Goal: Task Accomplishment & Management: Complete application form

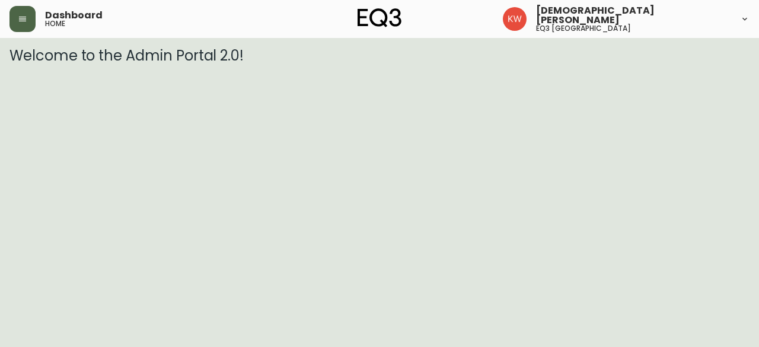
click at [23, 17] on icon "button" at bounding box center [22, 18] width 9 height 9
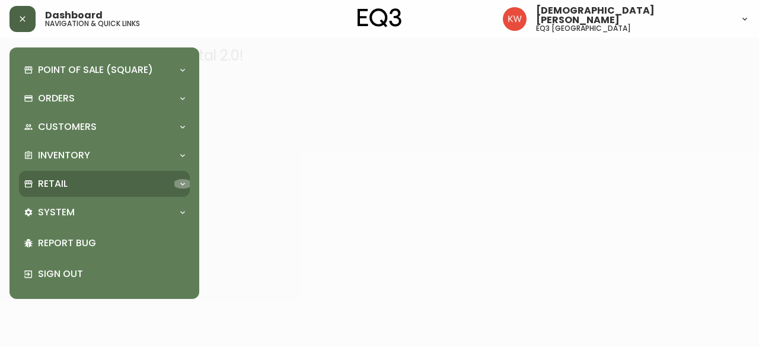
click at [173, 184] on div at bounding box center [182, 183] width 19 height 9
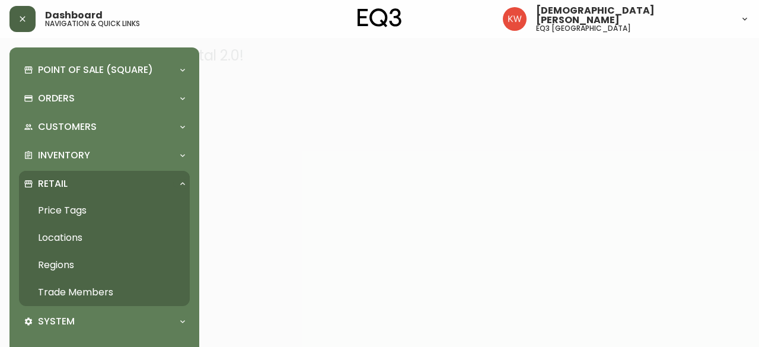
click at [92, 291] on link "Trade Members" at bounding box center [104, 292] width 171 height 27
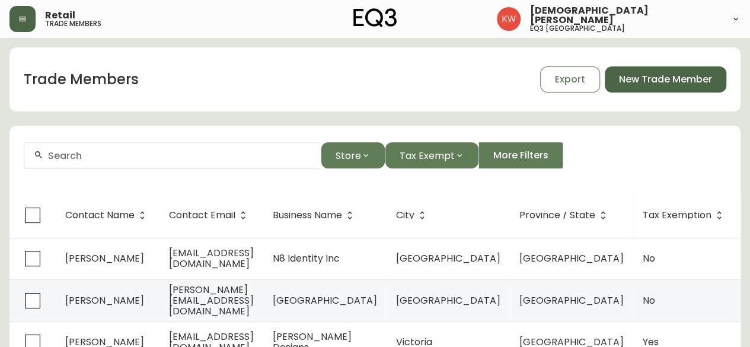
click at [659, 81] on span "New Trade Member" at bounding box center [665, 79] width 93 height 13
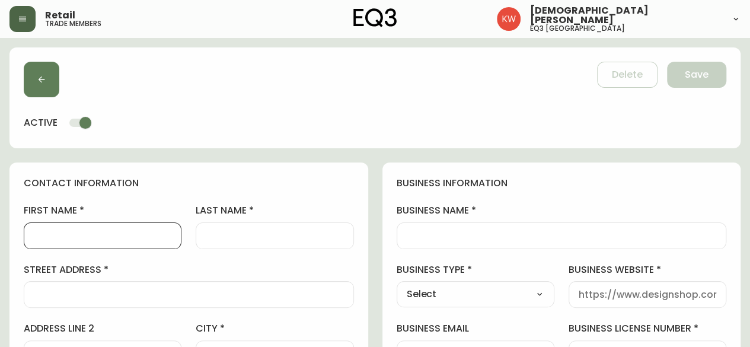
click at [128, 237] on input "first name" at bounding box center [103, 235] width 138 height 11
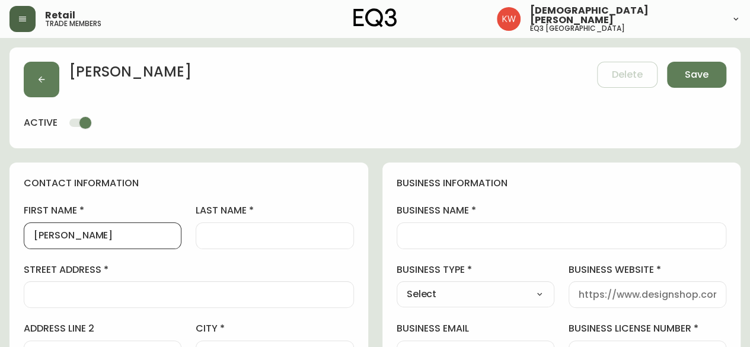
type input "Tyrell"
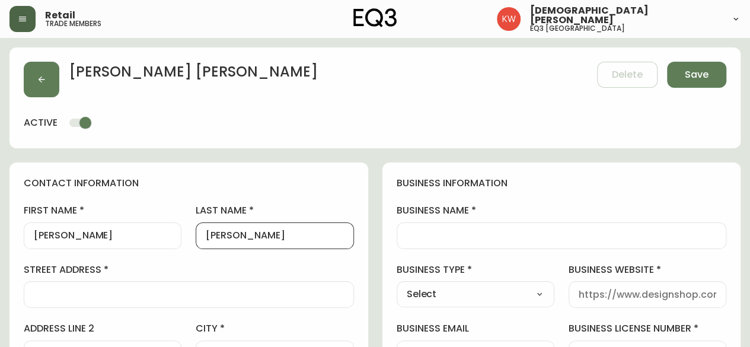
type input "Dasilva"
click at [595, 299] on div at bounding box center [648, 294] width 158 height 27
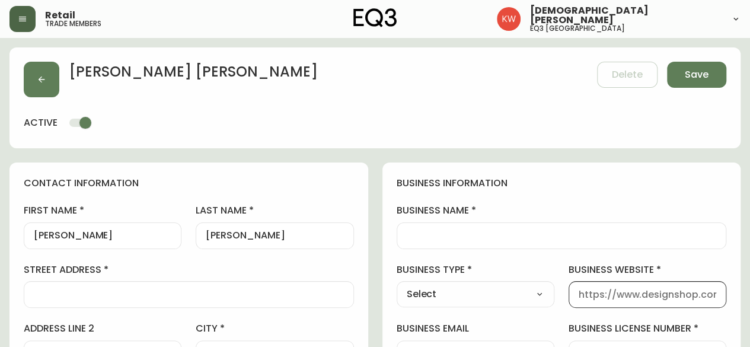
paste input "www.empowerprojects.ca/"
type input "www.empowerprojects.ca/"
click at [506, 291] on select "Select Interior Designer Architect Home Builder Contractor Real Estate Agent Ho…" at bounding box center [476, 294] width 158 height 18
click at [495, 293] on select "Select Interior Designer Architect Home Builder Contractor Real Estate Agent Ho…" at bounding box center [476, 294] width 158 height 18
select select "Other"
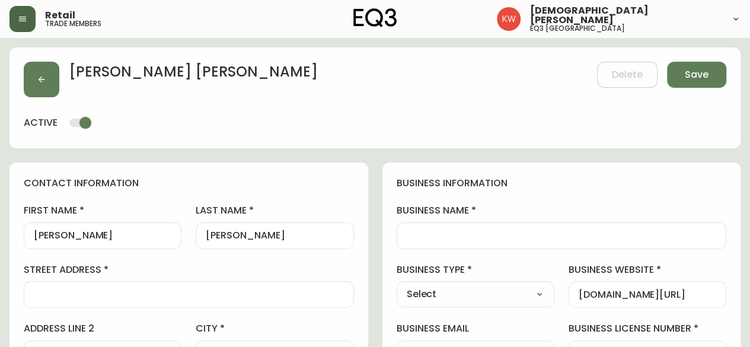
click at [397, 285] on select "Select Interior Designer Architect Home Builder Contractor Real Estate Agent Ho…" at bounding box center [476, 294] width 158 height 18
type input "Other"
click at [549, 232] on input "business name" at bounding box center [562, 235] width 310 height 11
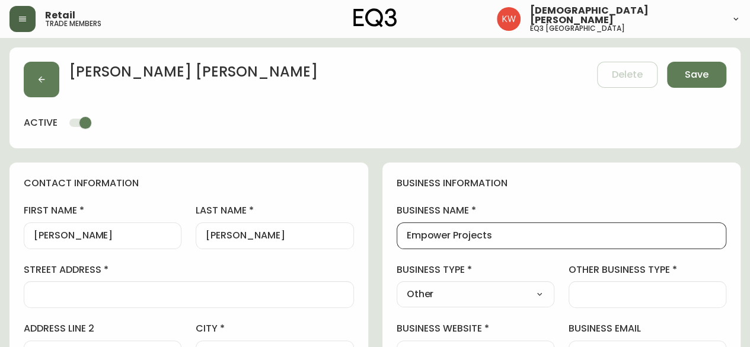
type input "Empower Projects"
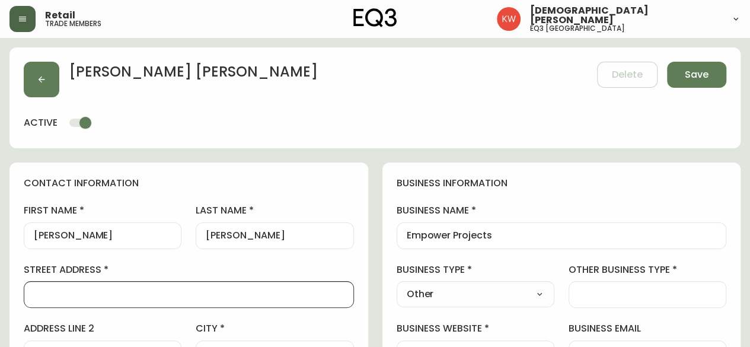
click at [174, 292] on input "street address" at bounding box center [189, 294] width 310 height 11
paste input "52 CONIFER CLOSE PINE BAY GRAND BAHAMA, BHS"
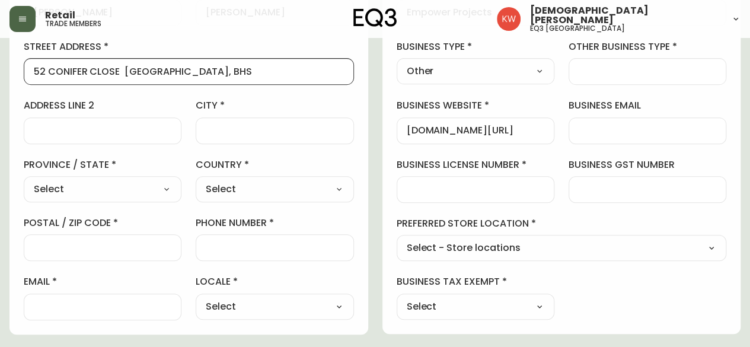
scroll to position [237, 0]
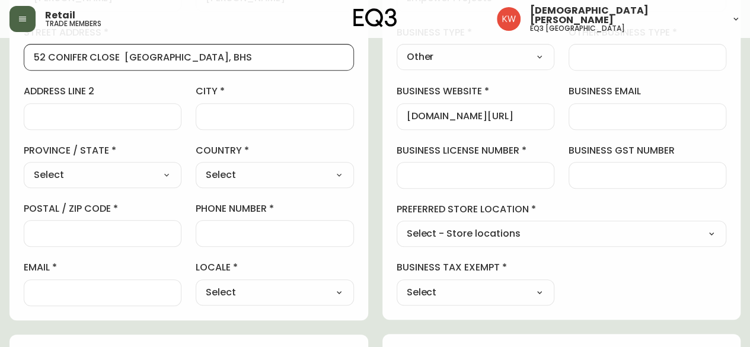
type input "52 CONIFER CLOSE PINE BAY GRAND BAHAMA, BHS"
click at [165, 171] on select "Select Alberta British Columbia Manitoba New Brunswick Newfoundland and Labrado…" at bounding box center [103, 175] width 158 height 18
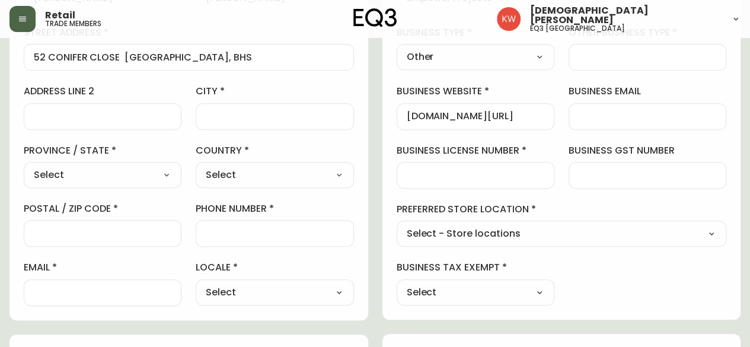
select select "AB"
click at [24, 166] on select "Select Alberta British Columbia Manitoba New Brunswick Newfoundland and Labrado…" at bounding box center [103, 175] width 158 height 18
type input "[GEOGRAPHIC_DATA]"
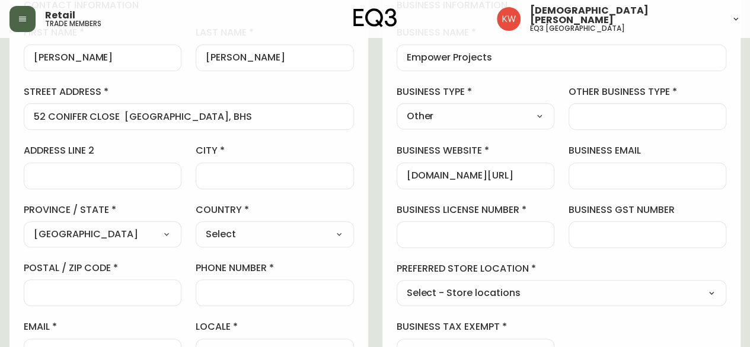
click at [247, 170] on input "city" at bounding box center [275, 175] width 138 height 11
type input "[GEOGRAPHIC_DATA]"
click at [246, 237] on select "Select Canada United States" at bounding box center [275, 234] width 158 height 18
select select "CA"
click at [196, 225] on select "Select Canada United States" at bounding box center [275, 234] width 158 height 18
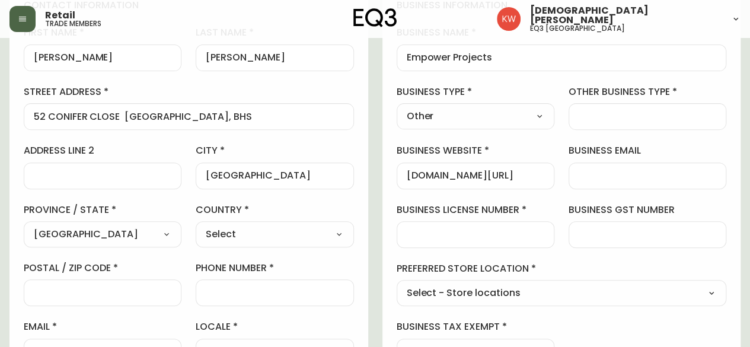
type input "[GEOGRAPHIC_DATA]"
click at [290, 117] on input "52 CONIFER CLOSE PINE BAY GRAND BAHAMA, BHS" at bounding box center [189, 116] width 310 height 11
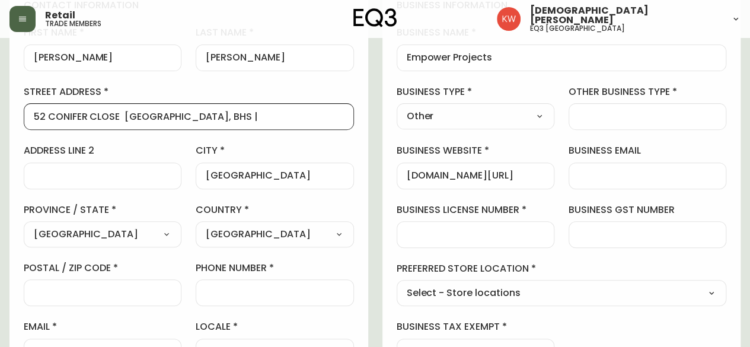
paste input "114-6170 12 St. SE Calgary, AB T2H 2X2"
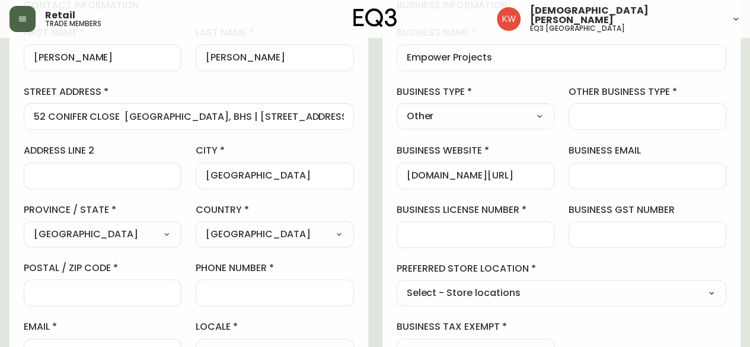
drag, startPoint x: 346, startPoint y: 114, endPoint x: 323, endPoint y: 116, distance: 23.8
click at [323, 116] on div "52 CONIFER CLOSE PINE BAY GRAND BAHAMA, BHS | 114-6170 12 St. SE Calgary, AB T2…" at bounding box center [189, 116] width 330 height 27
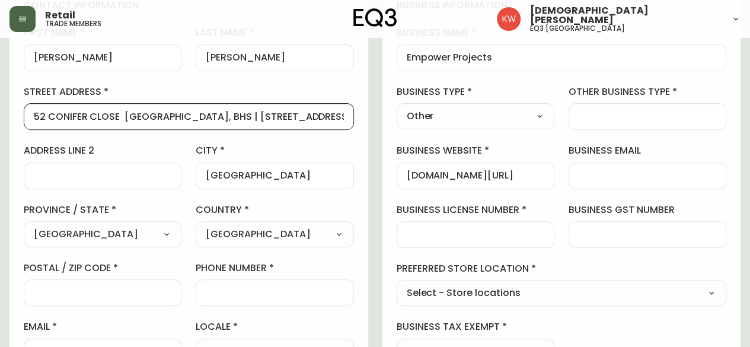
scroll to position [0, 104]
click at [304, 115] on input "52 CONIFER CLOSE PINE BAY GRAND BAHAMA, BHS | 114-6170 12 St. SE Calgary, AB T2…" at bounding box center [189, 116] width 310 height 11
drag, startPoint x: 307, startPoint y: 117, endPoint x: 351, endPoint y: 117, distance: 43.9
click at [351, 117] on div "52 CONIFER CLOSE PINE BAY GRAND BAHAMA, BHS | 114-6170 12 St. SE T2H 2X2" at bounding box center [189, 116] width 330 height 27
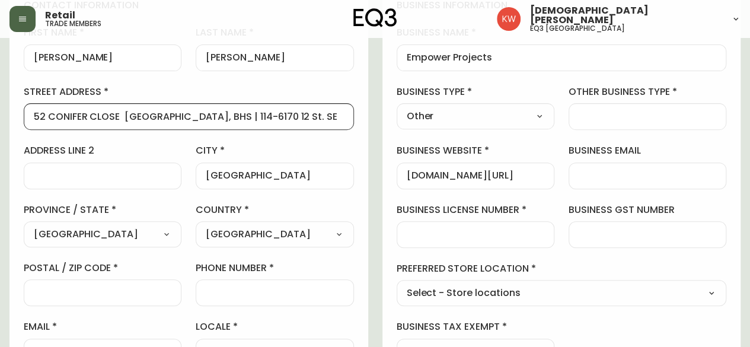
scroll to position [0, 12]
type input "52 CONIFER CLOSE PINE BAY GRAND BAHAMA, BHS | 114-6170 12 St. SE"
click at [75, 292] on input "postal / zip code" at bounding box center [103, 292] width 138 height 11
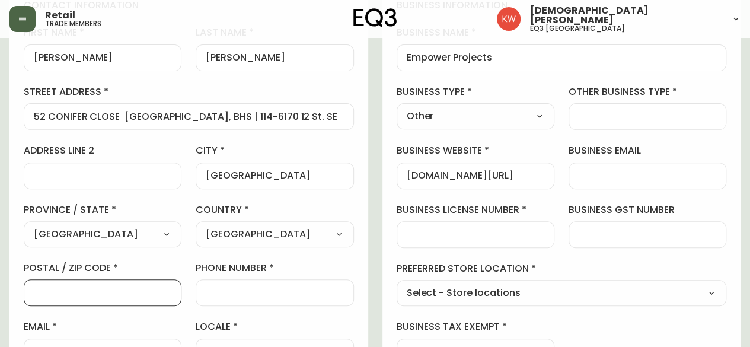
paste input "T2H 2X2"
type input "T2H 2X2"
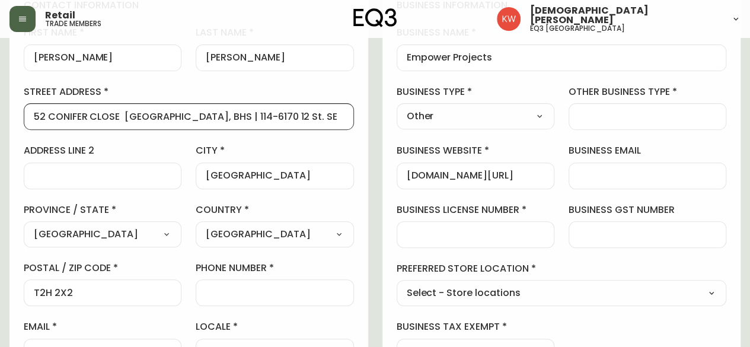
scroll to position [0, 12]
drag, startPoint x: 275, startPoint y: 117, endPoint x: 365, endPoint y: 118, distance: 90.1
click at [365, 118] on div "contact information first name Tyrell last name Dasilva street address 52 CONIF…" at bounding box center [188, 182] width 359 height 395
click at [34, 117] on input "52 CONIFER CLOSE PINE BAY GRAND BAHAMA, BHS" at bounding box center [189, 116] width 310 height 11
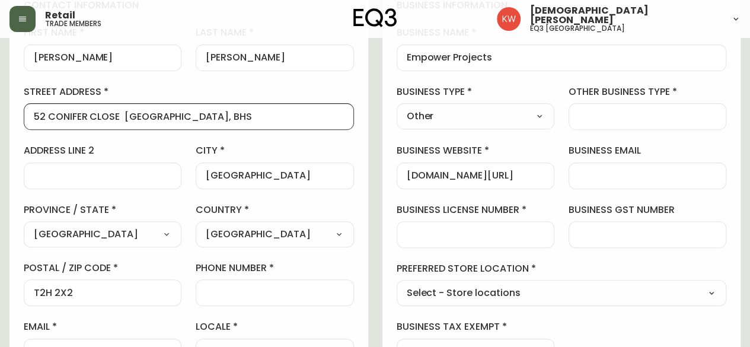
paste input "114-6170 12 St. SE"
type input "114-6170 12 St. SE | 52 CONIFER CLOSE PINE BAY GRAND BAHAMA, BHS"
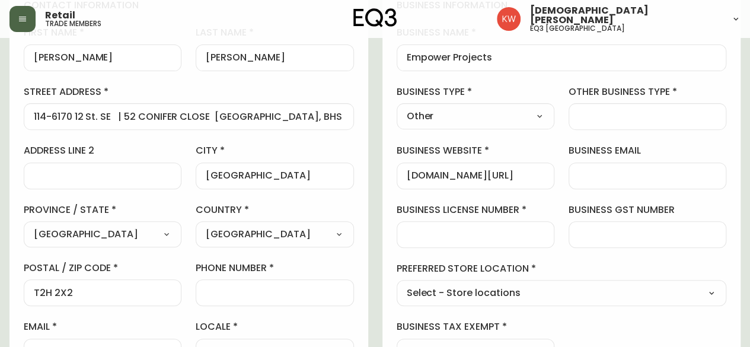
click at [285, 288] on input "phone number" at bounding box center [275, 292] width 138 height 11
paste input "587-777-8800"
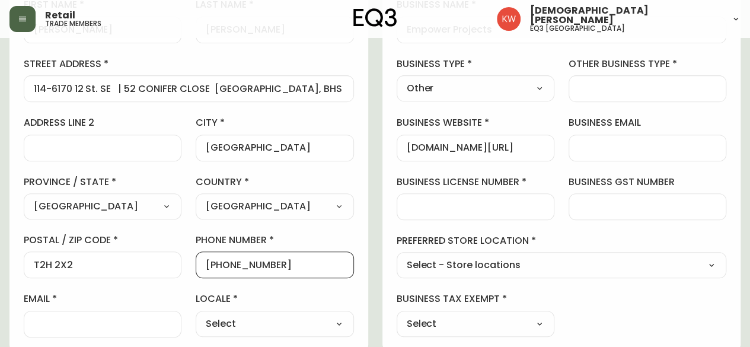
scroll to position [297, 0]
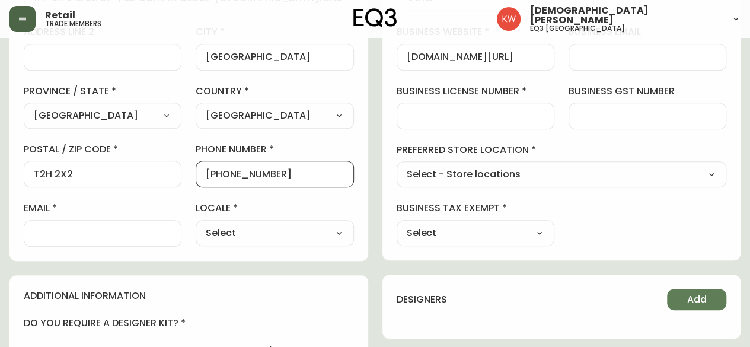
type input "587-777-8800"
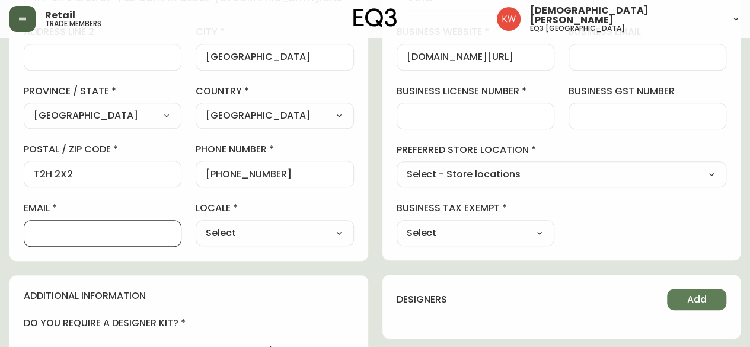
click at [132, 235] on input "email" at bounding box center [103, 233] width 138 height 11
paste input "[EMAIL_ADDRESS][DOMAIN_NAME]"
type input "[EMAIL_ADDRESS][DOMAIN_NAME]"
click at [289, 235] on select "Select CA_EN CA_FR US_EN" at bounding box center [275, 233] width 158 height 18
select select "CA_EN"
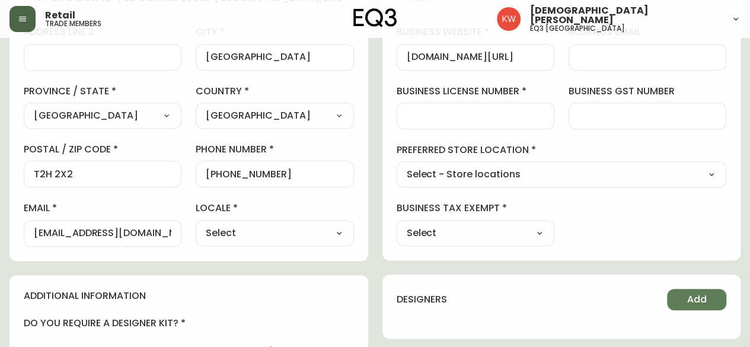
click at [196, 224] on select "Select CA_EN CA_FR US_EN" at bounding box center [275, 233] width 158 height 18
type input "CA_EN"
click at [534, 179] on select "Select - Store locations EQ3 Brossard EQ3 Burlington EQ3 Calgary EQ3 Laval - Le…" at bounding box center [562, 175] width 330 height 18
select select "cjw10z96m00006gs08l3o91tv"
click at [397, 166] on select "Select - Store locations EQ3 Brossard EQ3 Burlington EQ3 Calgary EQ3 Laval - Le…" at bounding box center [562, 175] width 330 height 18
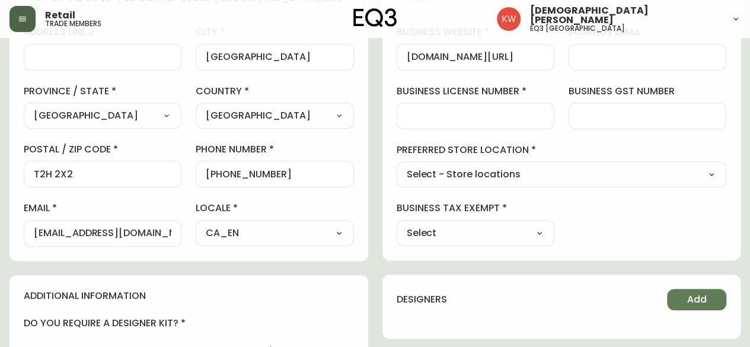
type input "EQ3 [GEOGRAPHIC_DATA]"
click at [498, 228] on select "Select Yes No" at bounding box center [476, 233] width 158 height 18
select select "false"
click at [397, 224] on select "Select Yes No" at bounding box center [476, 233] width 158 height 18
type input "No"
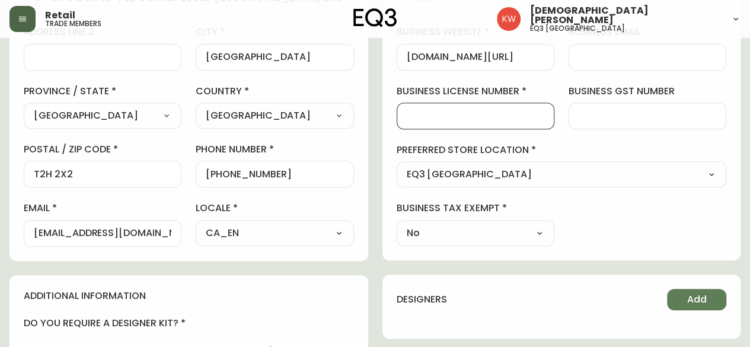
click at [502, 115] on input "business license number" at bounding box center [476, 115] width 138 height 11
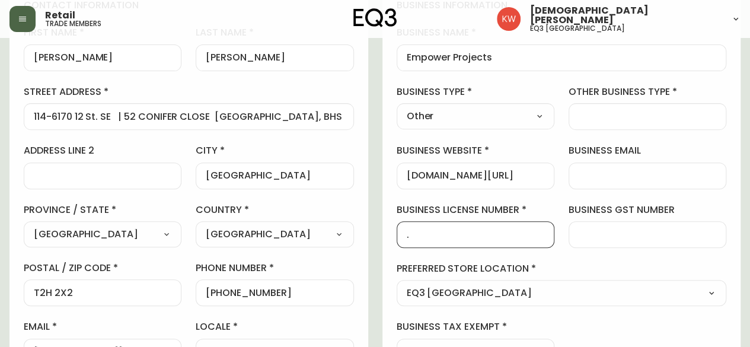
scroll to position [119, 0]
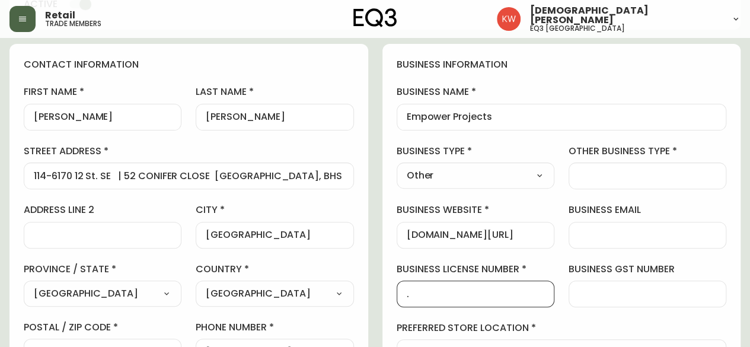
type input "."
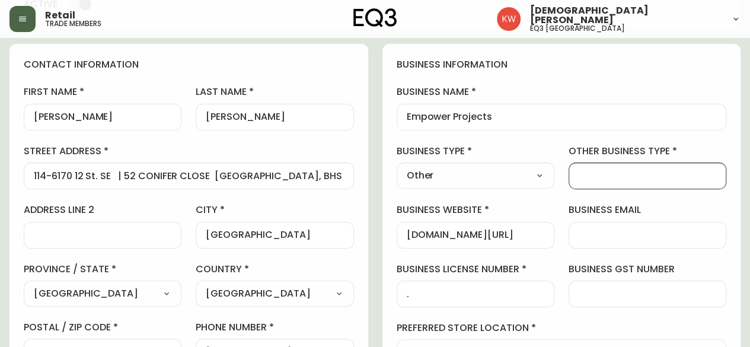
click at [597, 175] on input "other business type" at bounding box center [648, 175] width 138 height 11
type input "Developer"
click at [669, 119] on input "Empower Projects" at bounding box center [562, 116] width 310 height 11
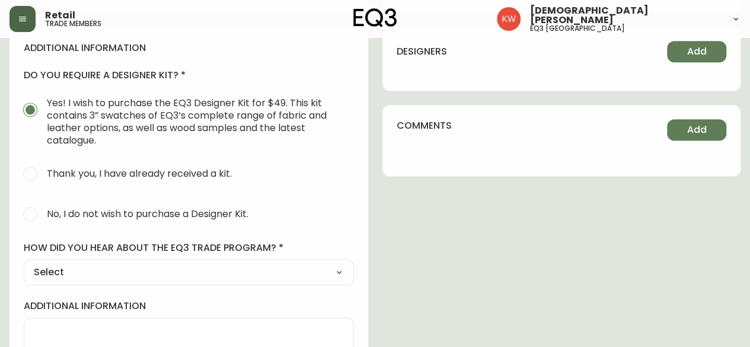
scroll to position [601, 0]
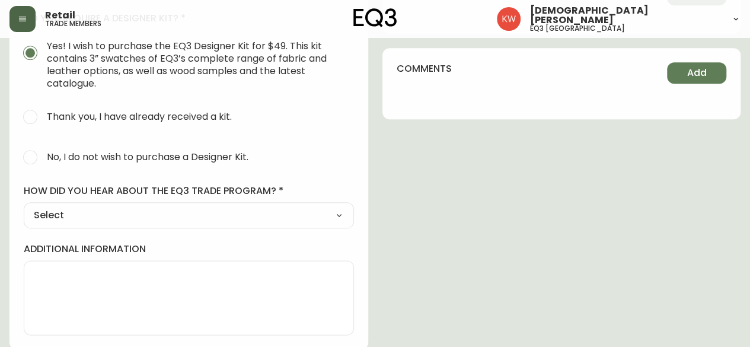
click at [32, 156] on input "No, I do not wish to purchase a Designer Kit." at bounding box center [30, 157] width 26 height 26
radio input "true"
radio input "false"
click at [234, 218] on select "Select Social Media Advertisement Trade Show Outreach from a Trade Rep Other" at bounding box center [189, 215] width 330 height 18
select select "Outreach from a Trade Rep"
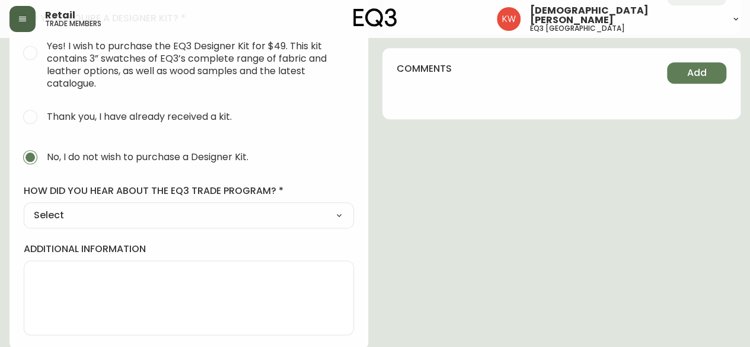
click at [24, 206] on select "Select Social Media Advertisement Trade Show Outreach from a Trade Rep Other" at bounding box center [189, 215] width 330 height 18
type input "Outreach from a Trade Rep"
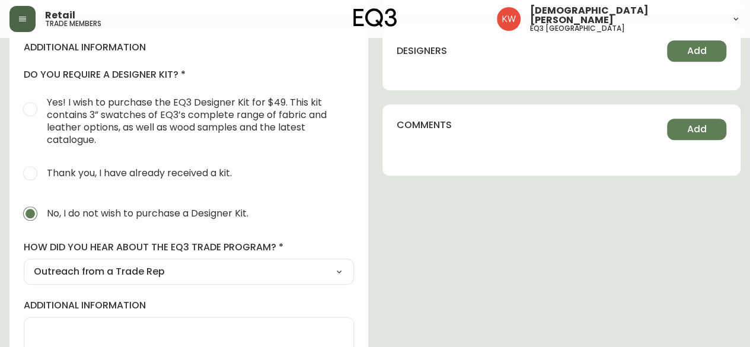
scroll to position [423, 0]
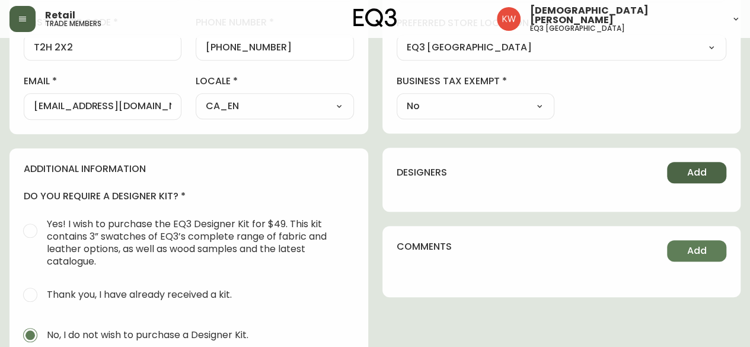
click at [707, 164] on button "Add" at bounding box center [696, 172] width 59 height 21
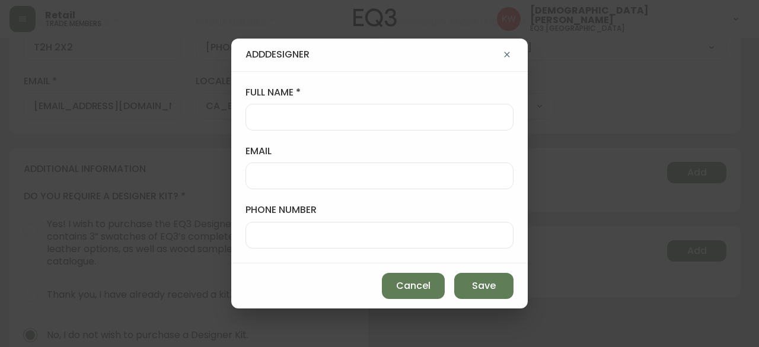
click at [347, 170] on input "email" at bounding box center [380, 175] width 248 height 11
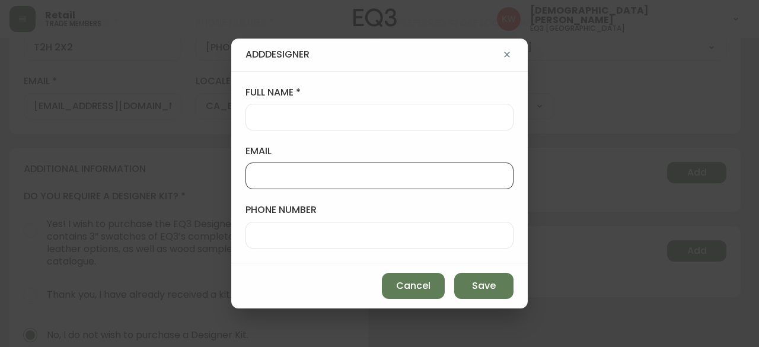
paste input "chris@empowerprojects.ca"
type input "chris@empowerprojects.ca"
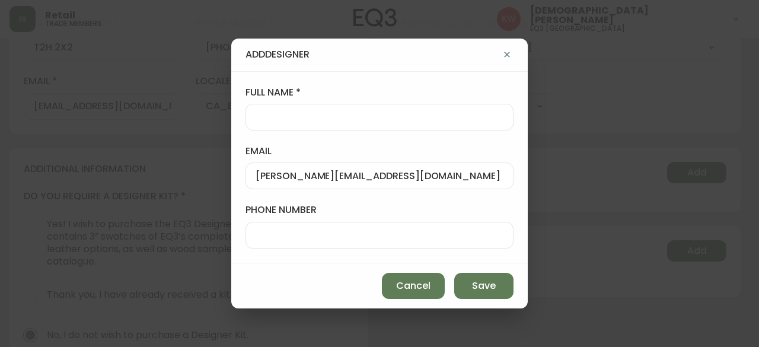
click at [324, 124] on div at bounding box center [380, 117] width 268 height 27
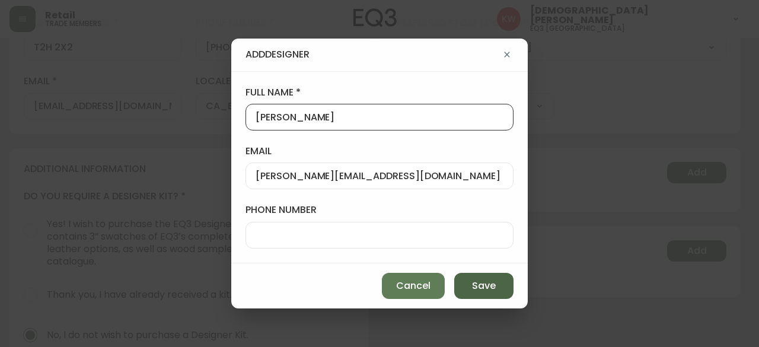
type input "Chris Dupuis"
click at [501, 285] on button "Save" at bounding box center [483, 286] width 59 height 26
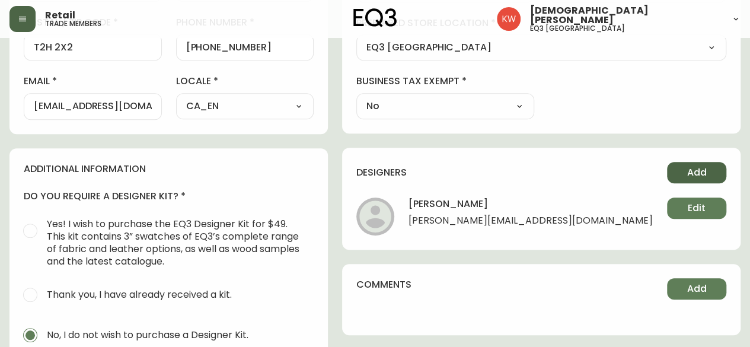
click at [707, 165] on button "Add" at bounding box center [696, 172] width 59 height 21
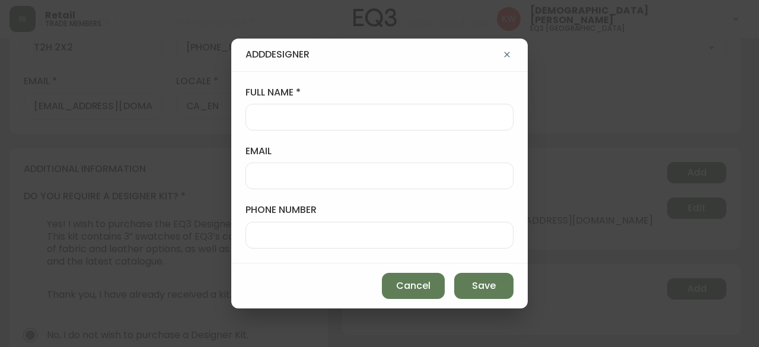
click at [385, 182] on div at bounding box center [380, 175] width 268 height 27
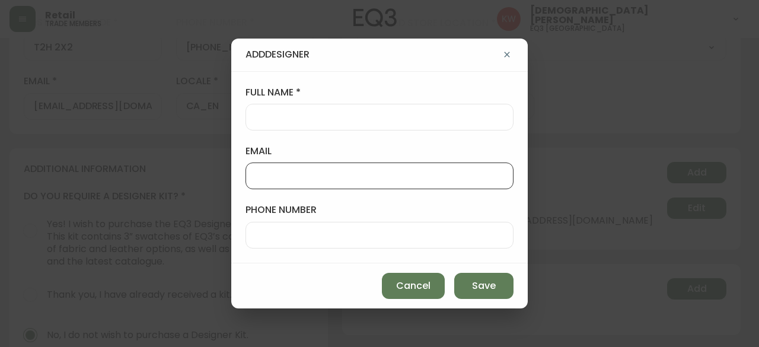
paste input "joanna@empowerprojects.ca"
type input "joanna@empowerprojects.ca"
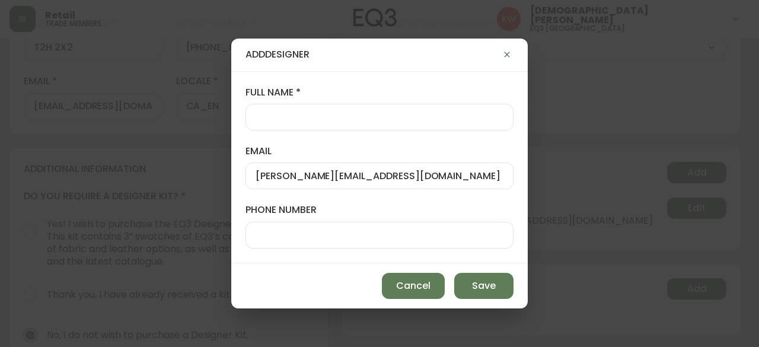
click at [324, 125] on div at bounding box center [380, 117] width 268 height 27
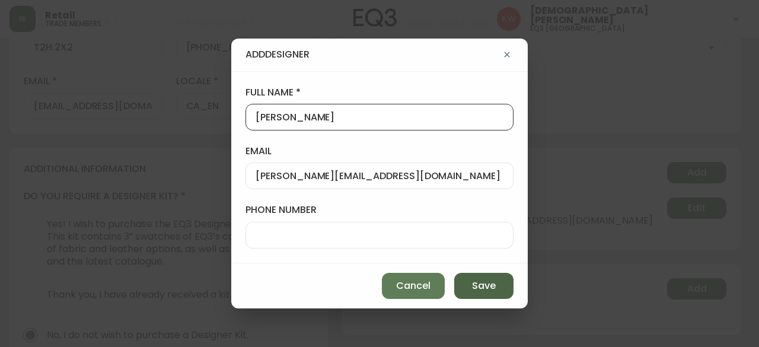
type input "Joanna Acosta"
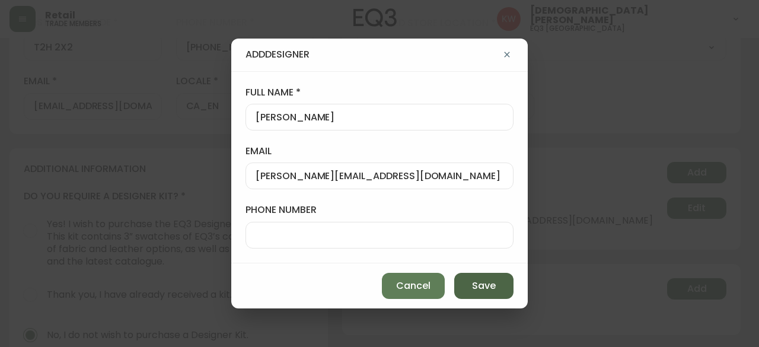
click at [489, 283] on span "Save" at bounding box center [484, 285] width 24 height 13
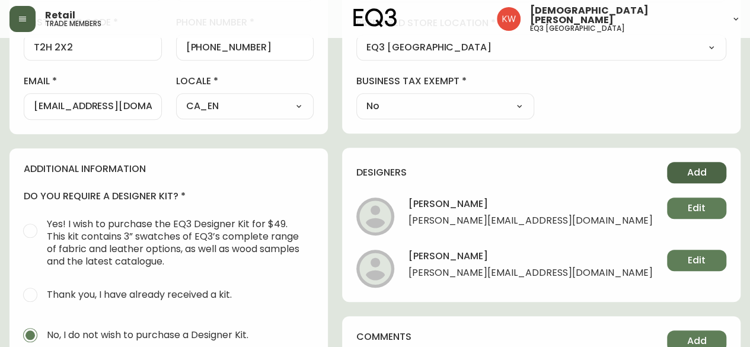
click at [679, 171] on button "Add" at bounding box center [696, 172] width 59 height 21
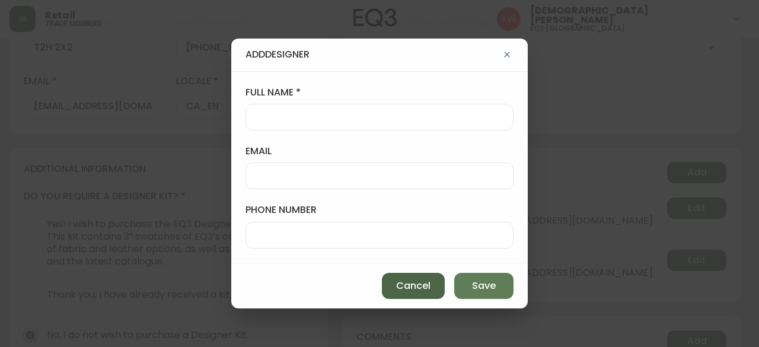
click at [429, 280] on span "Cancel" at bounding box center [413, 285] width 34 height 13
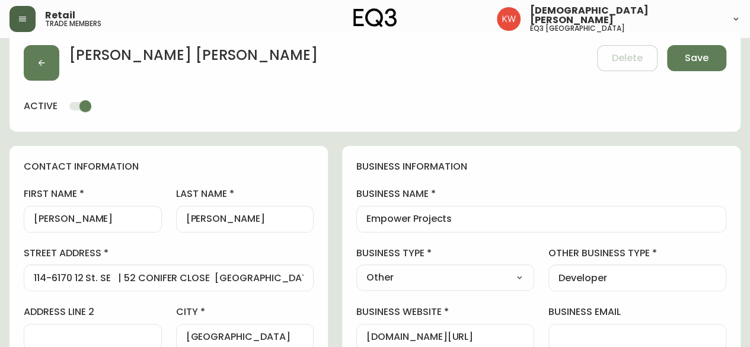
scroll to position [0, 0]
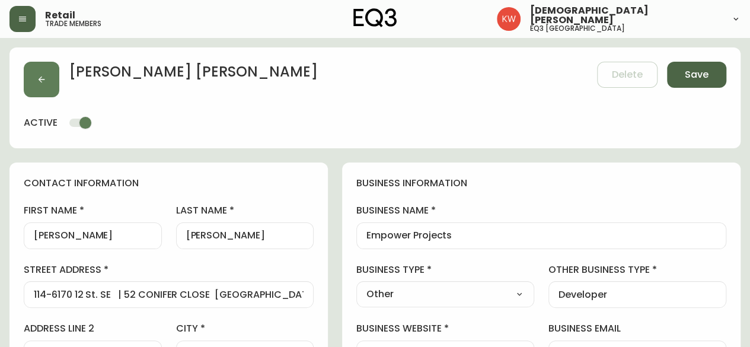
click at [699, 72] on span "Save" at bounding box center [697, 74] width 24 height 13
type input "+15877778800"
type input "Other"
type input "Developer"
select select "Other"
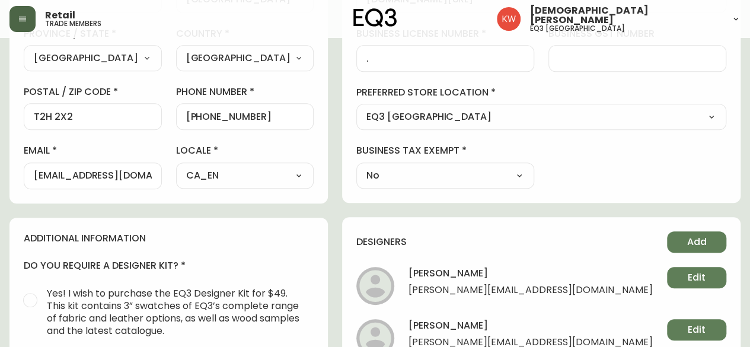
scroll to position [356, 0]
drag, startPoint x: 170, startPoint y: 175, endPoint x: 20, endPoint y: 174, distance: 149.5
click at [20, 174] on div "contact information first name Tyrell last name Dasilva street address 114-6170…" at bounding box center [168, 5] width 318 height 395
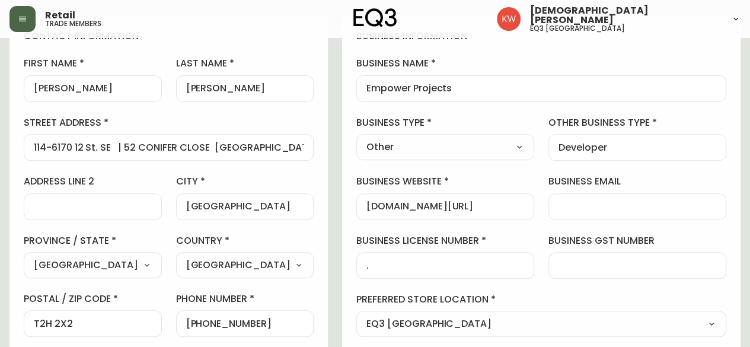
scroll to position [0, 0]
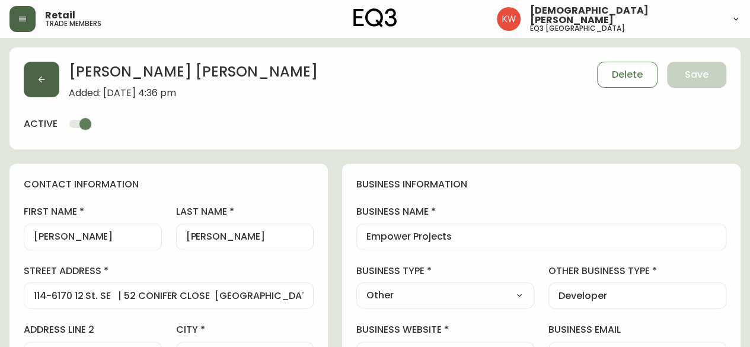
click at [45, 75] on icon "button" at bounding box center [41, 79] width 9 height 9
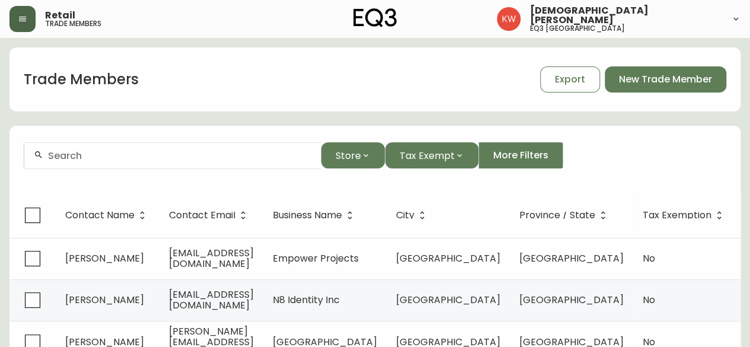
click at [162, 157] on input "text" at bounding box center [179, 155] width 263 height 11
paste input "[EMAIL_ADDRESS][DOMAIN_NAME]"
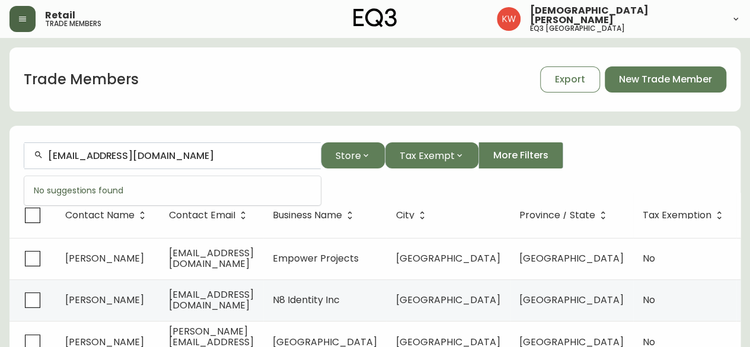
drag, startPoint x: 166, startPoint y: 160, endPoint x: 20, endPoint y: 158, distance: 146.5
click at [20, 158] on form "natoshag@hotmail.com Store Tax Exempt More Filters" at bounding box center [374, 160] width 731 height 65
type input "denali designs"
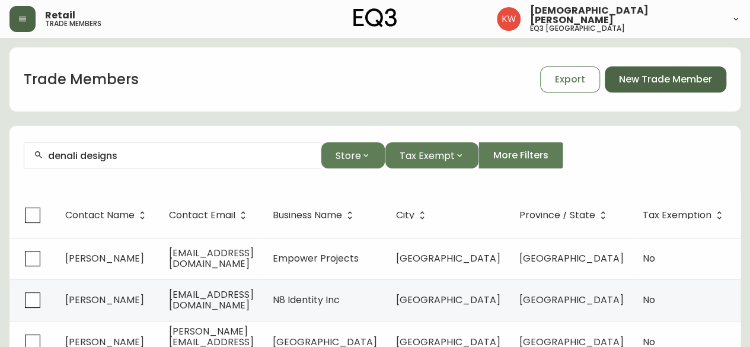
click at [651, 85] on span "New Trade Member" at bounding box center [665, 79] width 93 height 13
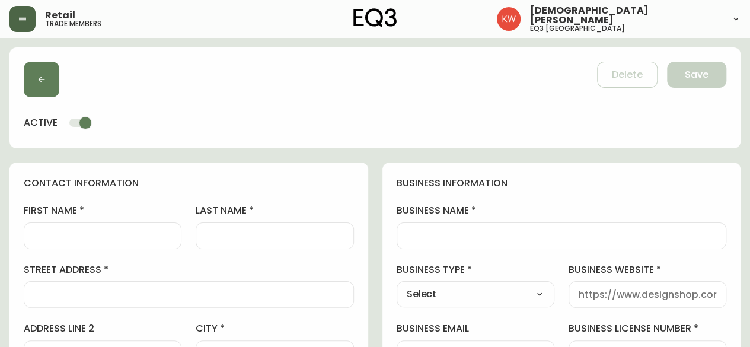
click at [129, 243] on div at bounding box center [103, 235] width 158 height 27
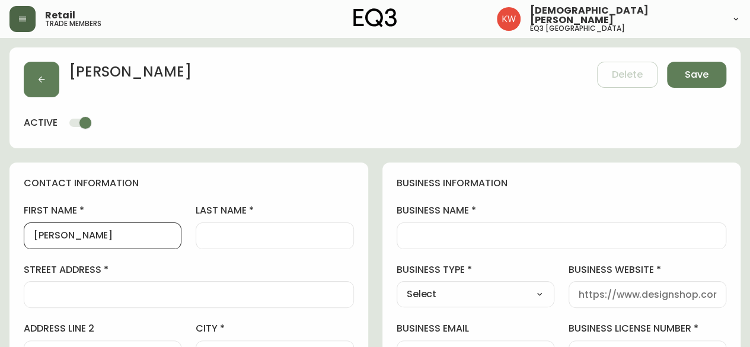
type input "[PERSON_NAME]"
click at [465, 240] on input "business name" at bounding box center [562, 235] width 310 height 11
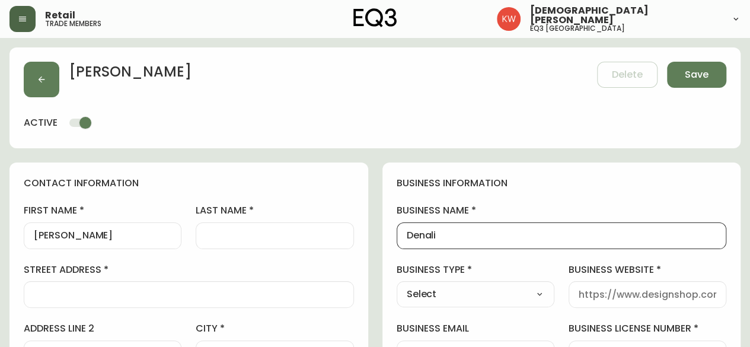
type input "DENALI DESIGN INC"
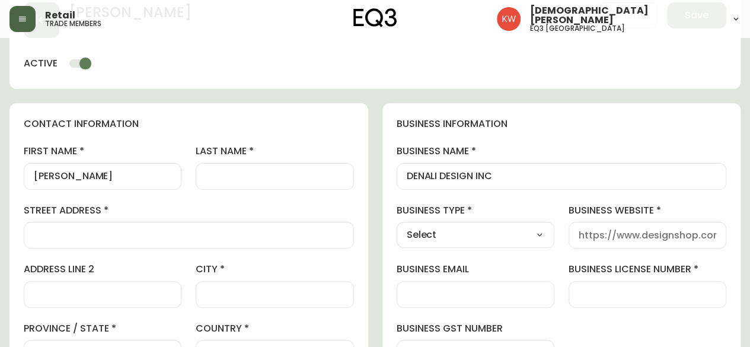
click at [510, 231] on select "Select Interior Designer Architect Home Builder Contractor Real Estate Agent Ho…" at bounding box center [476, 235] width 158 height 18
select select "Interior Designer"
click at [397, 226] on select "Select Interior Designer Architect Home Builder Contractor Real Estate Agent Ho…" at bounding box center [476, 235] width 158 height 18
type input "Interior Designer"
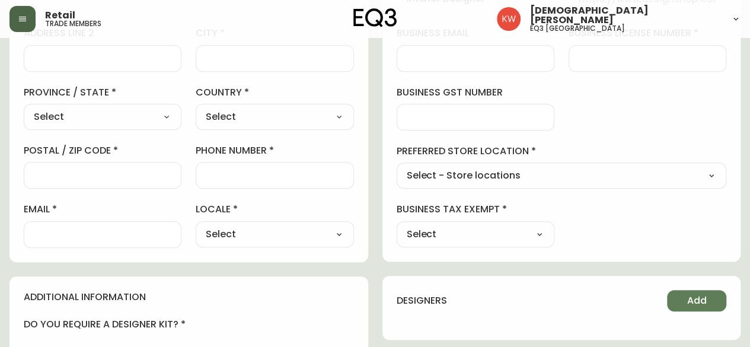
scroll to position [297, 0]
click at [87, 228] on input "email" at bounding box center [103, 233] width 138 height 11
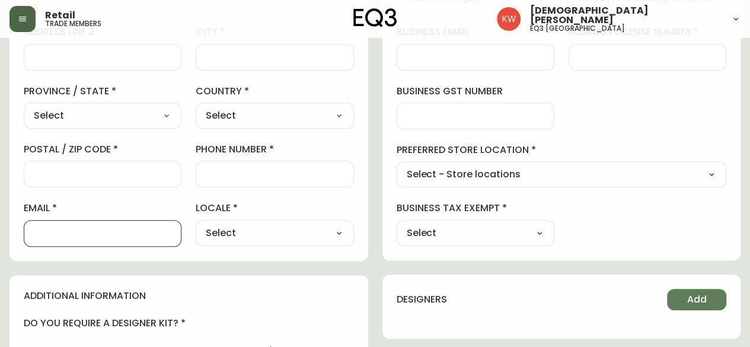
paste input "[EMAIL_ADDRESS][DOMAIN_NAME]"
type input "[EMAIL_ADDRESS][DOMAIN_NAME]"
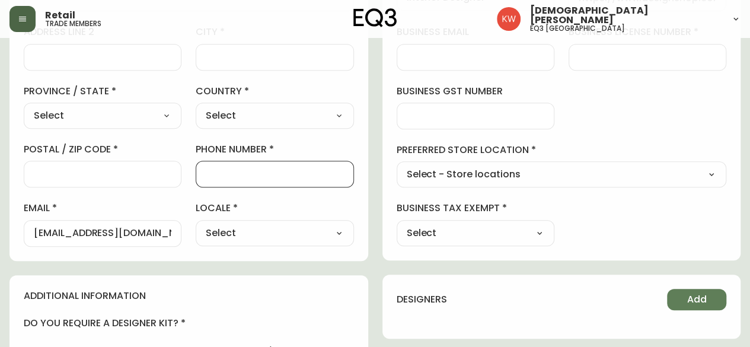
click at [266, 170] on input "phone number" at bounding box center [275, 173] width 138 height 11
type input "403-827-0706"
click at [482, 166] on select "Select - Store locations EQ3 Brossard EQ3 Burlington EQ3 Calgary EQ3 Laval - Le…" at bounding box center [562, 175] width 330 height 18
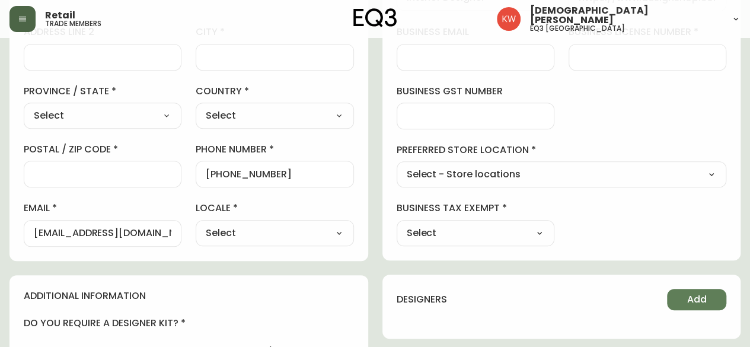
select select "cjw10z96m00006gs08l3o91tv"
click at [397, 166] on select "Select - Store locations EQ3 Brossard EQ3 Burlington EQ3 Calgary EQ3 Laval - Le…" at bounding box center [562, 175] width 330 height 18
type input "EQ3 [GEOGRAPHIC_DATA]"
click at [477, 225] on select "Select Yes No" at bounding box center [476, 233] width 158 height 18
select select "false"
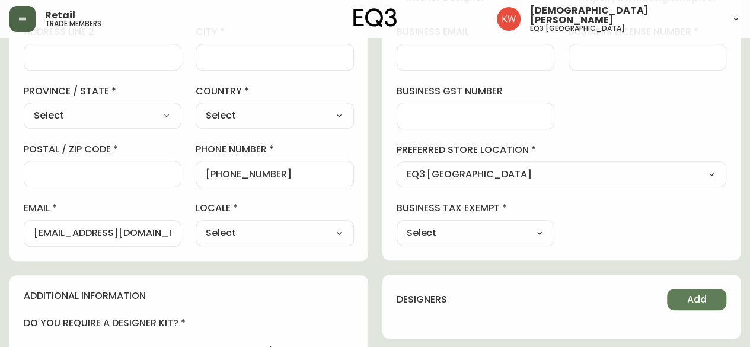
click at [397, 224] on select "Select Yes No" at bounding box center [476, 233] width 158 height 18
type input "No"
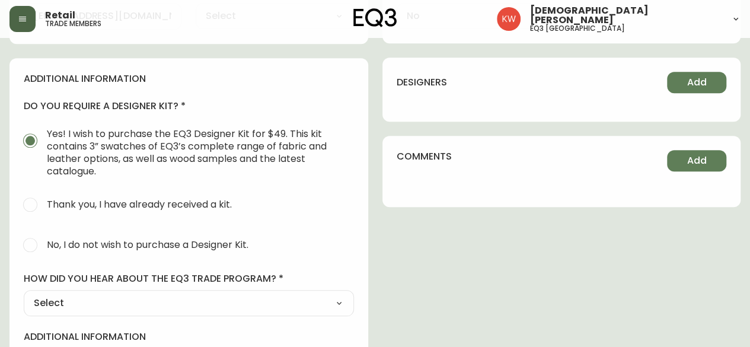
scroll to position [534, 0]
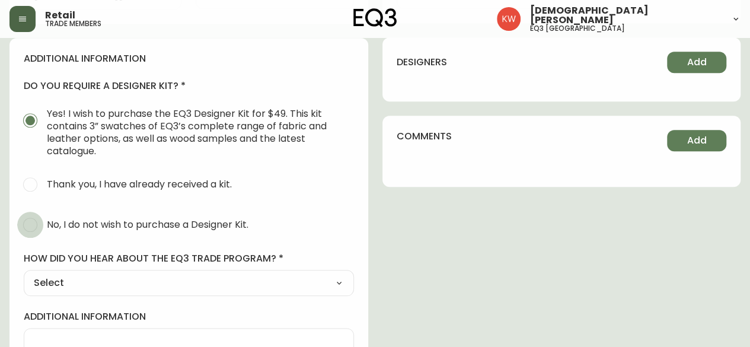
click at [29, 224] on input "No, I do not wish to purchase a Designer Kit." at bounding box center [30, 225] width 26 height 26
radio input "true"
radio input "false"
click at [93, 279] on select "Select Social Media Advertisement Trade Show Outreach from a Trade Rep Other" at bounding box center [189, 283] width 330 height 18
select select "Other"
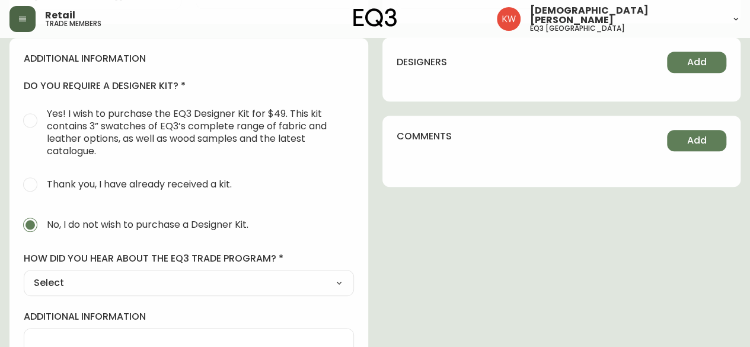
click at [24, 274] on select "Select Social Media Advertisement Trade Show Outreach from a Trade Rep Other" at bounding box center [189, 283] width 330 height 18
type input "Other"
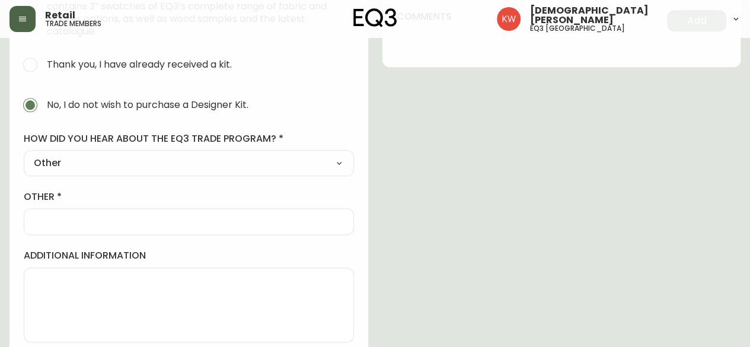
scroll to position [659, 0]
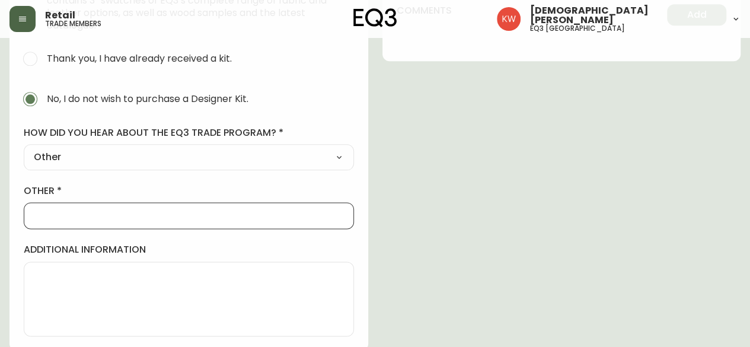
click at [70, 217] on input "other" at bounding box center [189, 215] width 310 height 11
type input "."
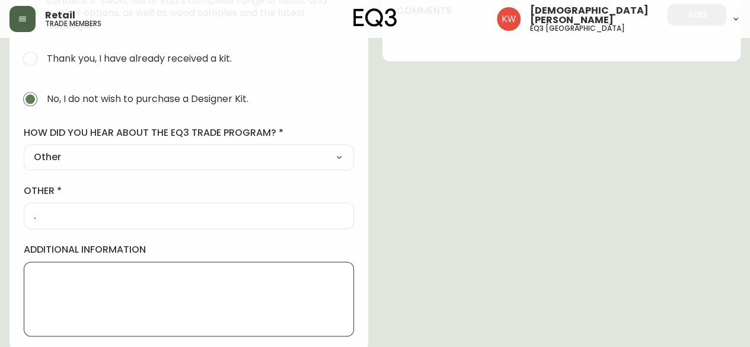
click at [46, 278] on textarea "additional information" at bounding box center [189, 298] width 310 height 59
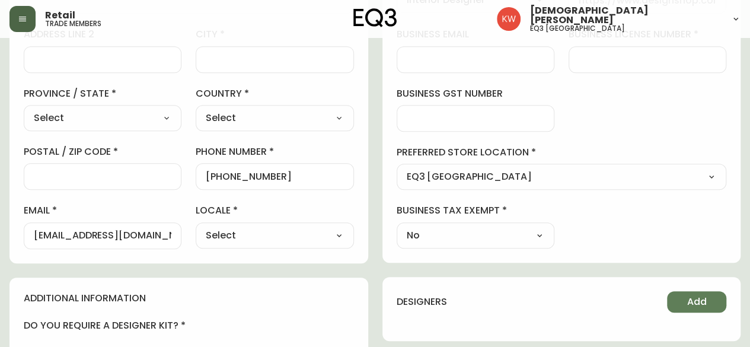
scroll to position [185, 0]
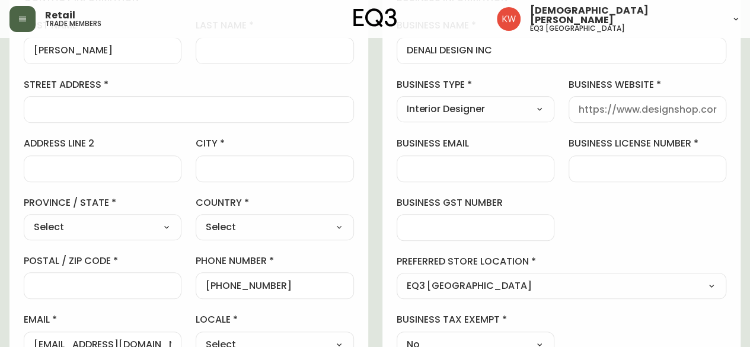
type textarea "Was in Storis already"
click at [671, 113] on input "business website" at bounding box center [648, 109] width 138 height 11
type input "www.eq3.com"
click at [101, 110] on input "street address" at bounding box center [189, 109] width 310 height 11
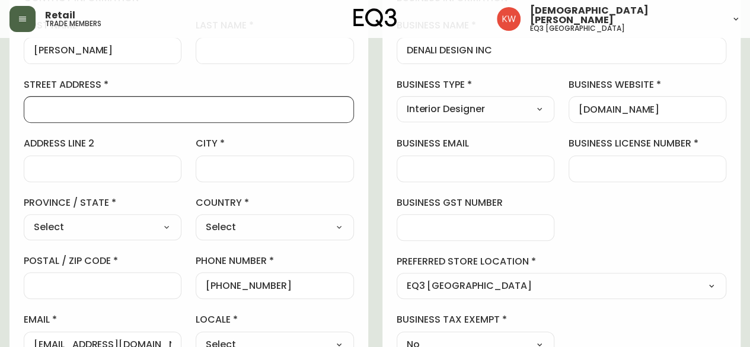
paste input "30 WEXFORD CRES SW"
type input "30 WEXFORD CRES SW"
click at [253, 169] on input "city" at bounding box center [275, 168] width 138 height 11
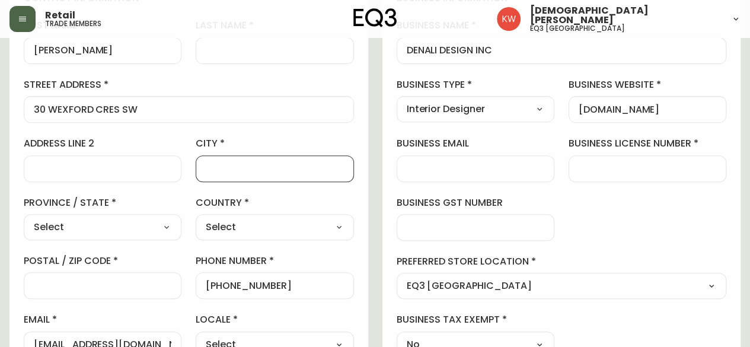
type input "[GEOGRAPHIC_DATA]"
click at [256, 227] on select "Select Canada United States" at bounding box center [275, 227] width 158 height 18
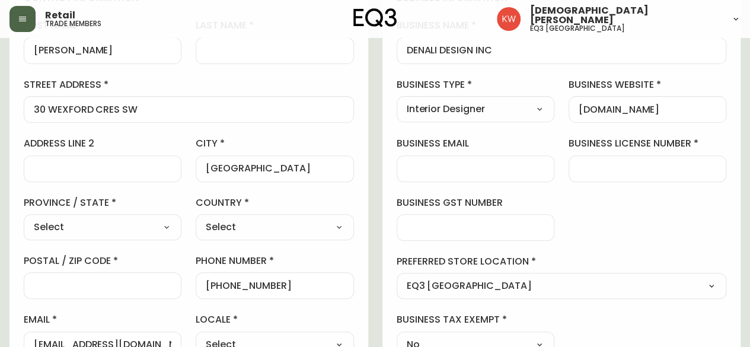
select select "CA"
click at [196, 218] on select "Select Canada United States" at bounding box center [275, 227] width 158 height 18
type input "[GEOGRAPHIC_DATA]"
click at [137, 234] on div "Select Alberta British Columbia Manitoba New Brunswick Newfoundland and Labrado…" at bounding box center [103, 227] width 158 height 26
click at [128, 231] on select "Select Alberta British Columbia Manitoba New Brunswick Newfoundland and Labrado…" at bounding box center [103, 227] width 158 height 18
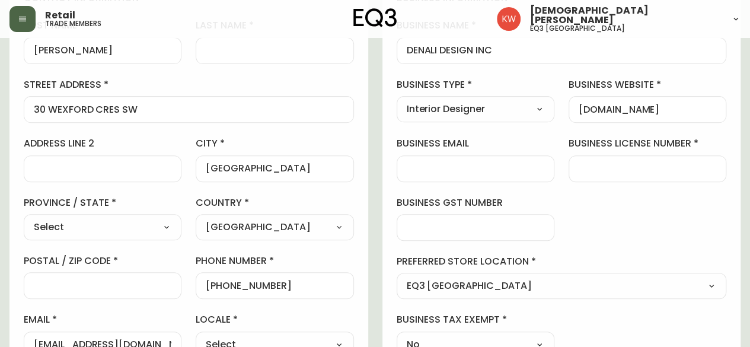
select select "AB"
click at [24, 218] on select "Select Alberta British Columbia Manitoba New Brunswick Newfoundland and Labrado…" at bounding box center [103, 227] width 158 height 18
type input "[GEOGRAPHIC_DATA]"
click at [116, 280] on input "postal / zip code" at bounding box center [103, 285] width 138 height 11
paste input "T3H 0H1"
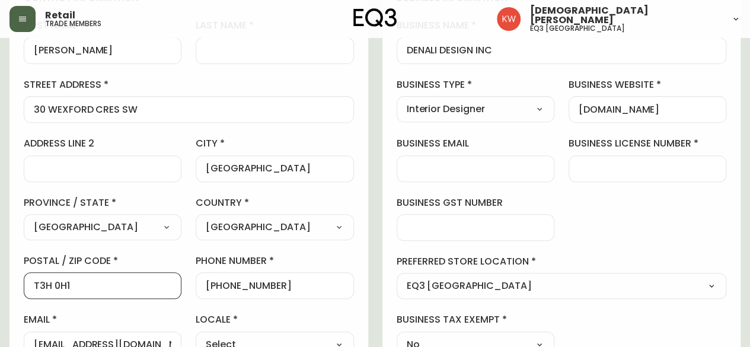
type input "T3H 0H1"
click at [357, 265] on div "contact information first name Natosha last name street address 30 WEXFORD CRES…" at bounding box center [188, 174] width 359 height 395
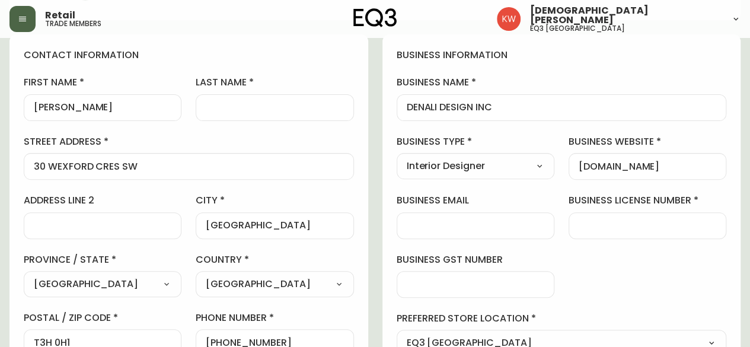
scroll to position [66, 0]
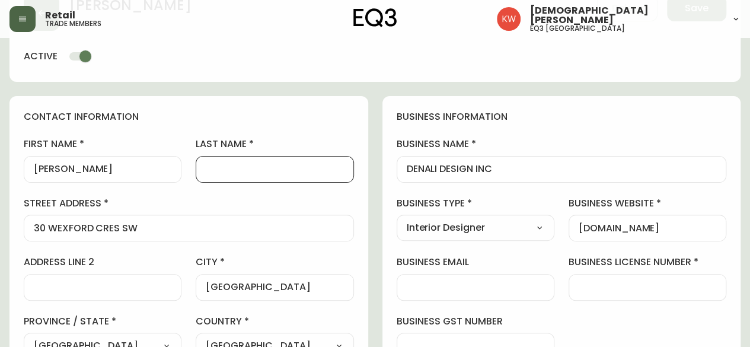
click at [250, 165] on input "last name" at bounding box center [275, 169] width 138 height 11
paste input "ABDAI"
type input "ABDAI"
click at [334, 107] on div "contact information first name Natosha last name ABDAI street address 30 WEXFOR…" at bounding box center [188, 293] width 359 height 395
click at [645, 297] on div at bounding box center [648, 287] width 158 height 27
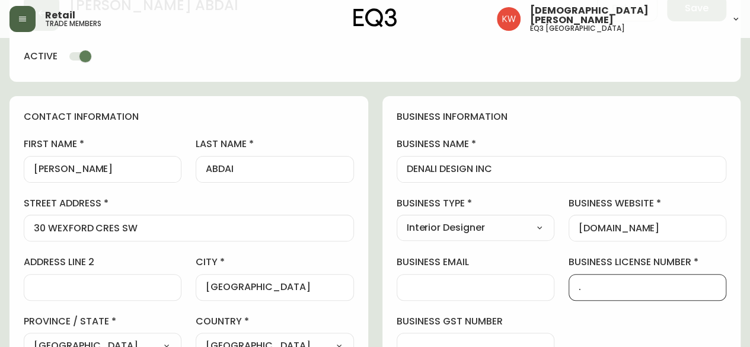
type input "."
click at [575, 120] on h4 "business information" at bounding box center [562, 116] width 330 height 13
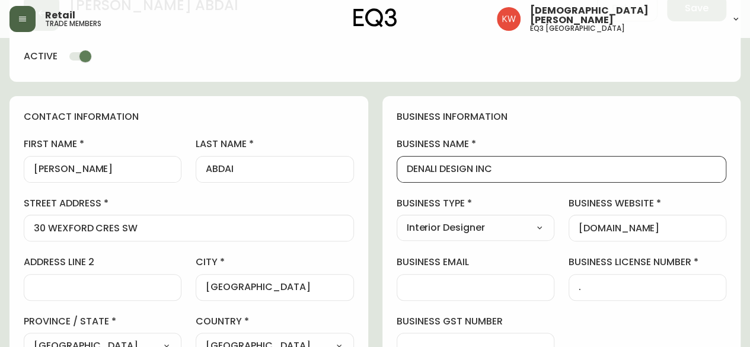
scroll to position [0, 0]
drag, startPoint x: 496, startPoint y: 168, endPoint x: 408, endPoint y: 171, distance: 87.8
click at [408, 171] on input "DENALI DESIGN INC" at bounding box center [562, 169] width 310 height 11
click at [565, 129] on div "business information business name DENALI DESIGN INC business type Interior Des…" at bounding box center [562, 293] width 359 height 394
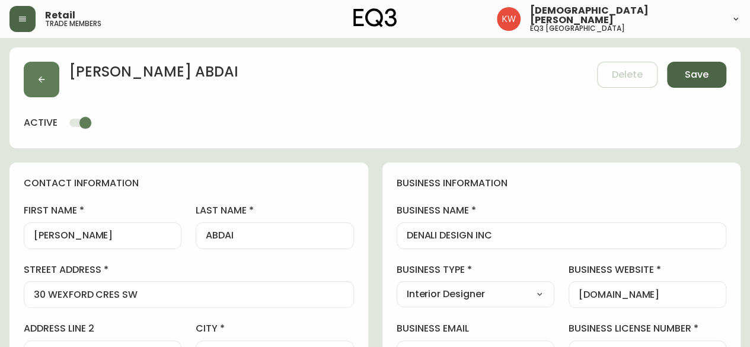
click at [702, 79] on span "Save" at bounding box center [697, 74] width 24 height 13
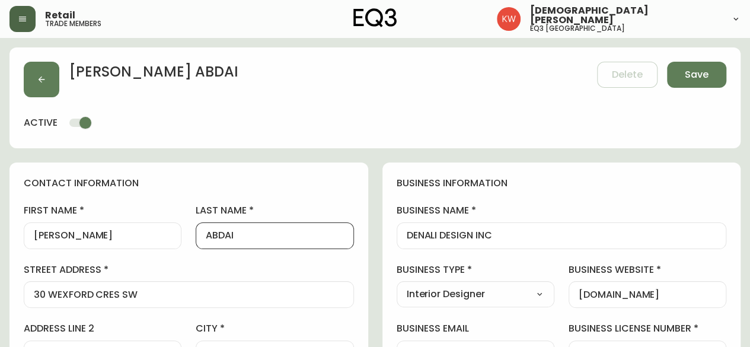
click at [248, 235] on input "ABDAI" at bounding box center [275, 235] width 138 height 11
type input "Abdai"
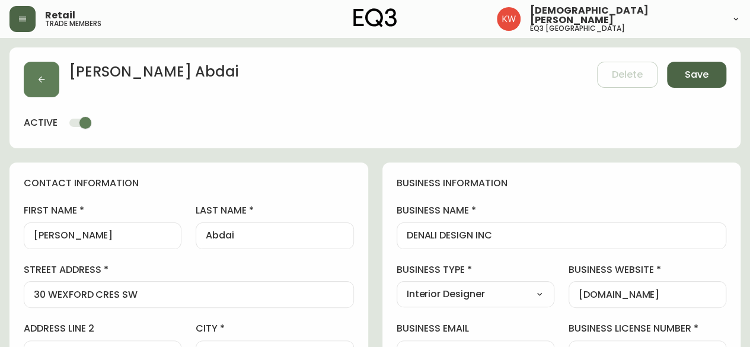
click at [691, 78] on span "Save" at bounding box center [697, 74] width 24 height 13
click at [689, 73] on span "Save" at bounding box center [697, 74] width 24 height 13
click at [32, 75] on button "button" at bounding box center [42, 80] width 36 height 36
click at [705, 74] on span "Save" at bounding box center [697, 74] width 24 height 13
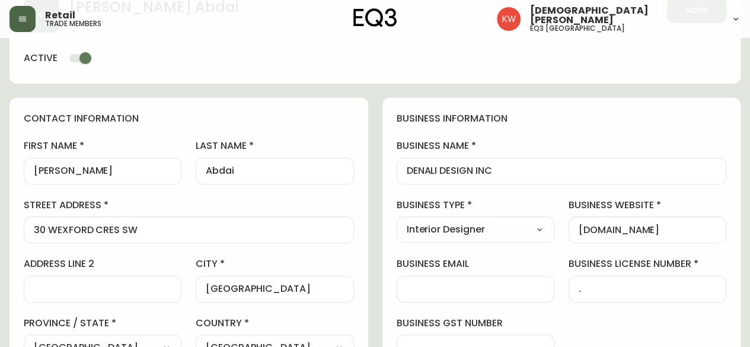
scroll to position [297, 0]
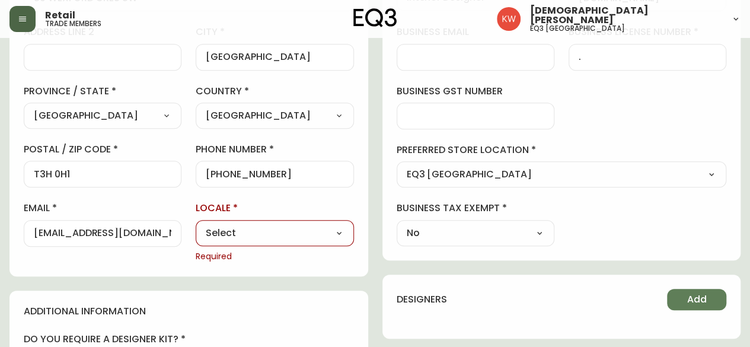
click at [277, 232] on select "Select CA_EN CA_FR US_EN" at bounding box center [275, 233] width 158 height 18
select select "CA_EN"
click at [196, 224] on select "Select CA_EN CA_FR US_EN" at bounding box center [275, 233] width 158 height 18
type input "CA_EN"
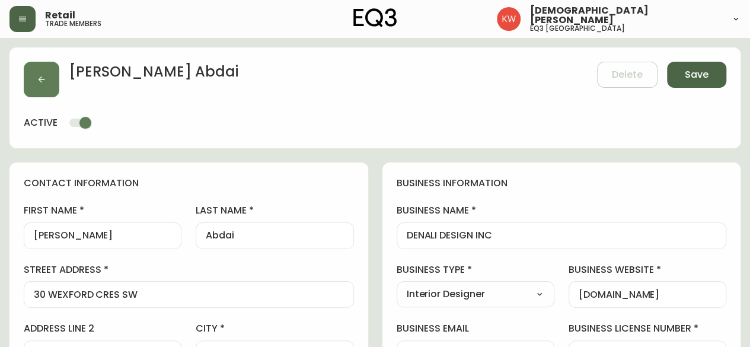
click at [703, 77] on span "Save" at bounding box center [697, 74] width 24 height 13
select select
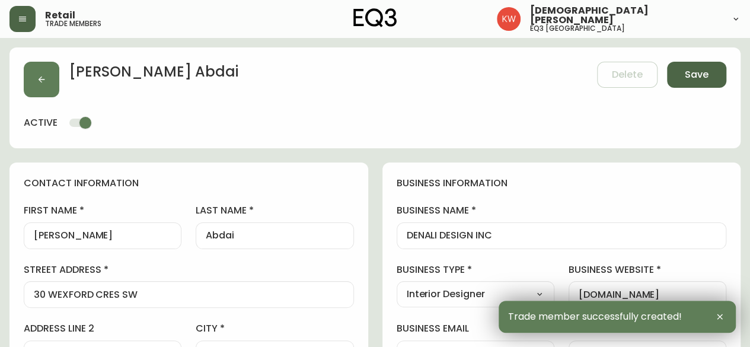
type input "[PHONE_NUMBER]"
type input "Other"
select select "Other"
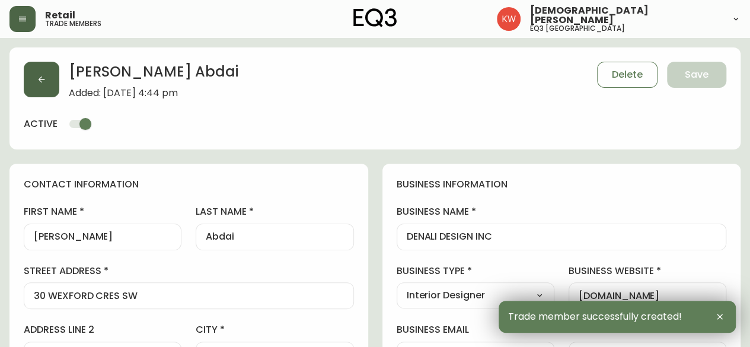
click at [47, 80] on button "button" at bounding box center [42, 80] width 36 height 36
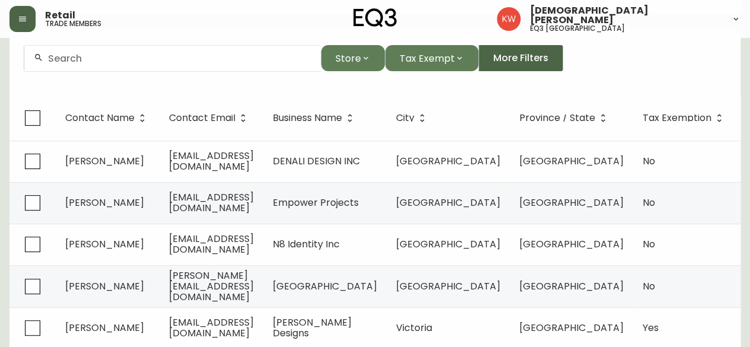
scroll to position [119, 0]
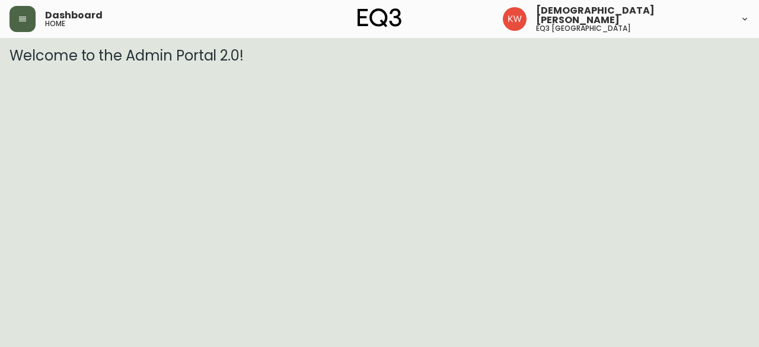
click at [30, 12] on button "button" at bounding box center [22, 19] width 26 height 26
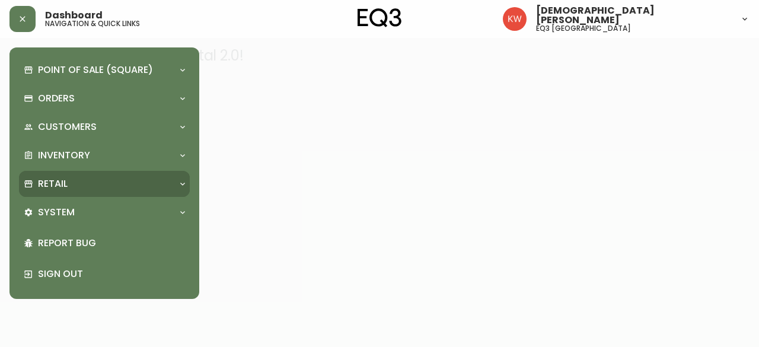
click at [91, 176] on div "Retail" at bounding box center [104, 184] width 171 height 26
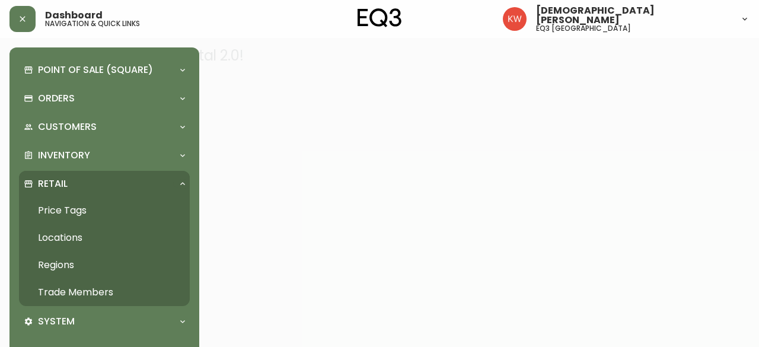
click at [103, 294] on link "Trade Members" at bounding box center [104, 292] width 171 height 27
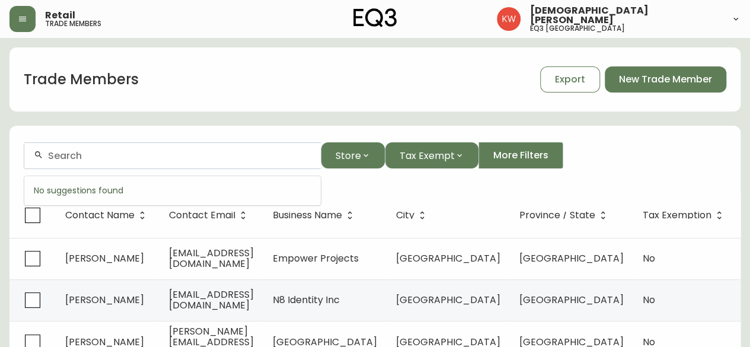
click at [228, 157] on input "text" at bounding box center [179, 155] width 263 height 11
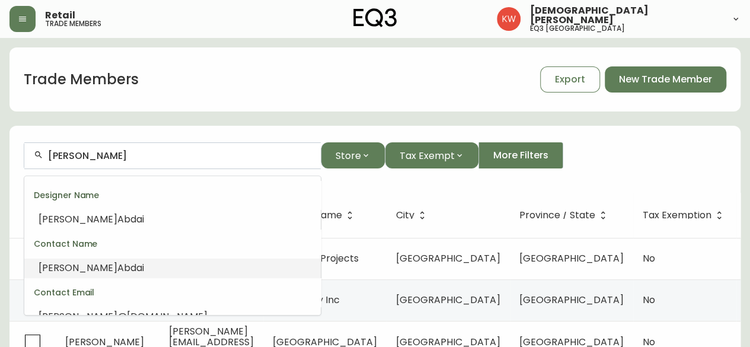
click at [117, 270] on span "Abdai" at bounding box center [130, 268] width 27 height 14
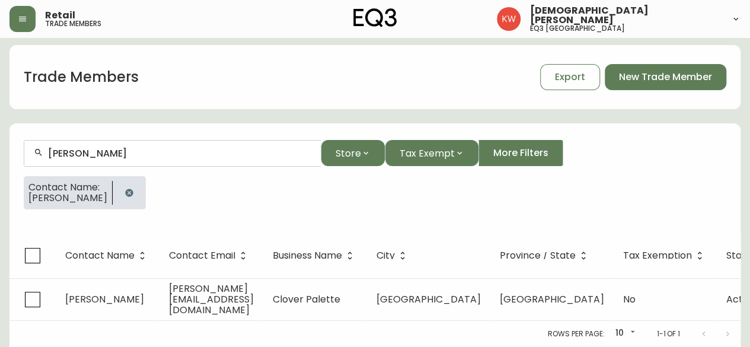
scroll to position [9, 0]
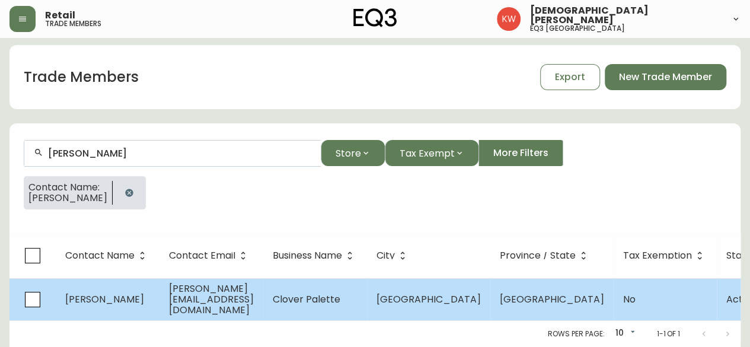
type input "[PERSON_NAME]"
click at [242, 292] on span "[PERSON_NAME][EMAIL_ADDRESS][DOMAIN_NAME]" at bounding box center [211, 299] width 85 height 35
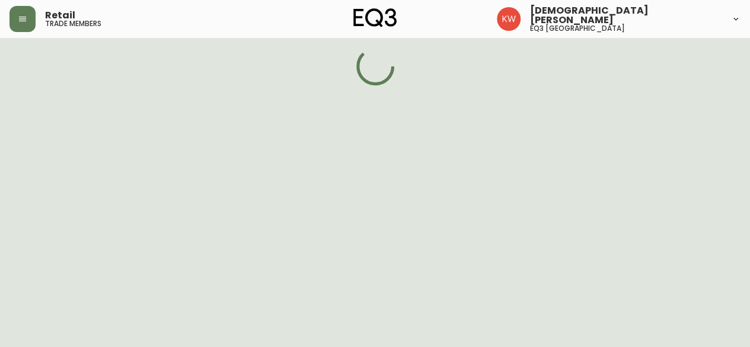
select select "AB"
select select "CA"
select select "CA_EN"
select select "Outreach from a Trade Rep"
select select "Other"
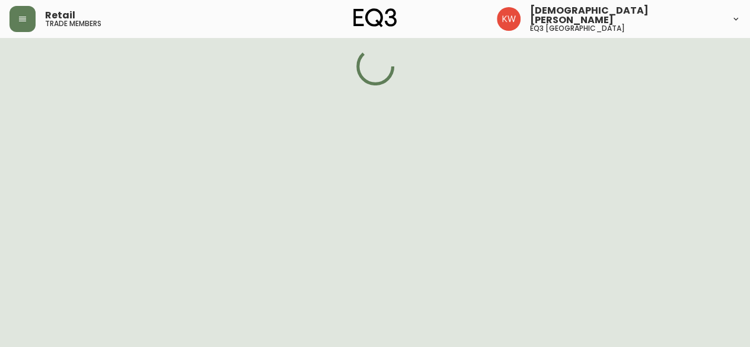
select select "false"
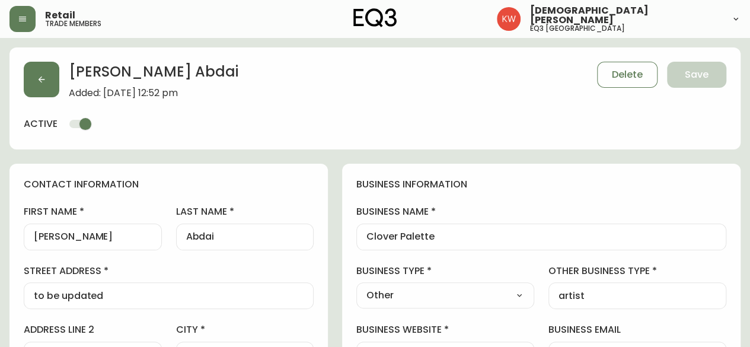
type input "EQ3 [GEOGRAPHIC_DATA]"
select select "cjw10z96m00006gs08l3o91tv"
click at [42, 78] on icon "button" at bounding box center [41, 79] width 9 height 9
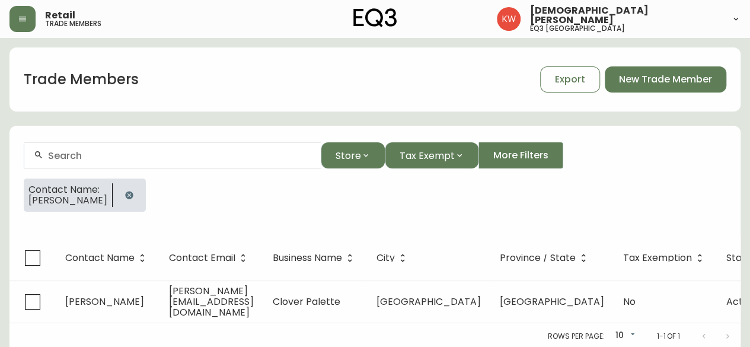
click at [125, 193] on icon "button" at bounding box center [129, 195] width 8 height 8
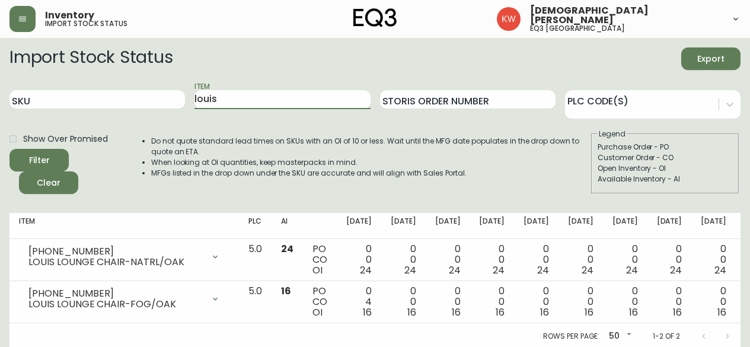
scroll to position [11, 0]
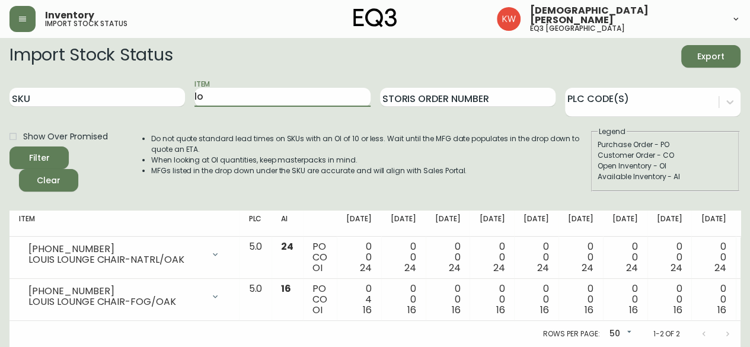
type input "l"
type input "[PERSON_NAME]"
click at [9, 146] on button "Filter" at bounding box center [38, 157] width 59 height 23
